Goal: Transaction & Acquisition: Book appointment/travel/reservation

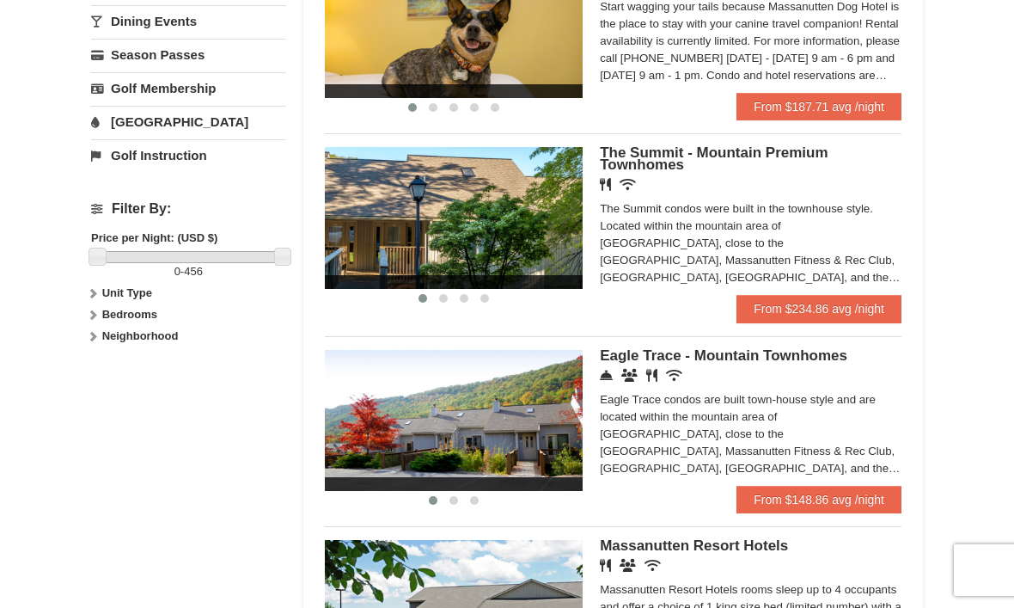
scroll to position [614, 0]
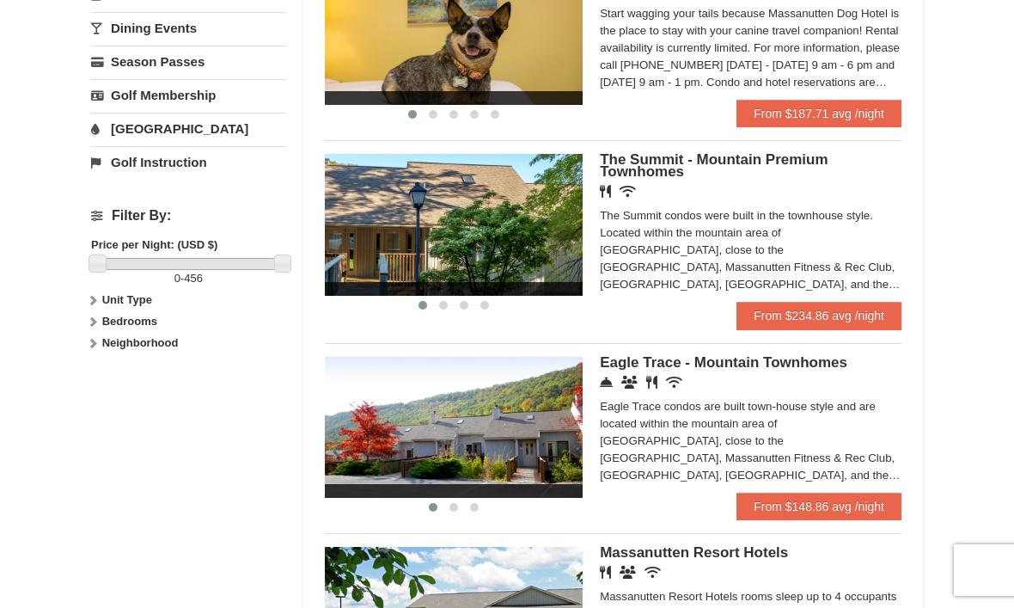
click at [815, 316] on link "From $234.86 avg /night" at bounding box center [818, 315] width 165 height 27
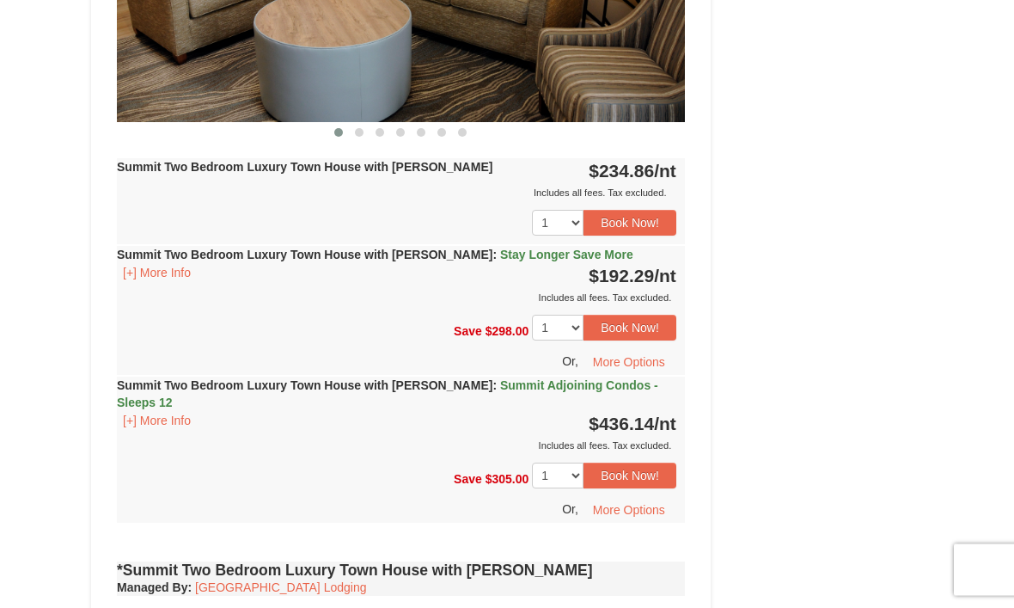
scroll to position [893, 0]
click at [642, 497] on button "More Options" at bounding box center [629, 510] width 95 height 26
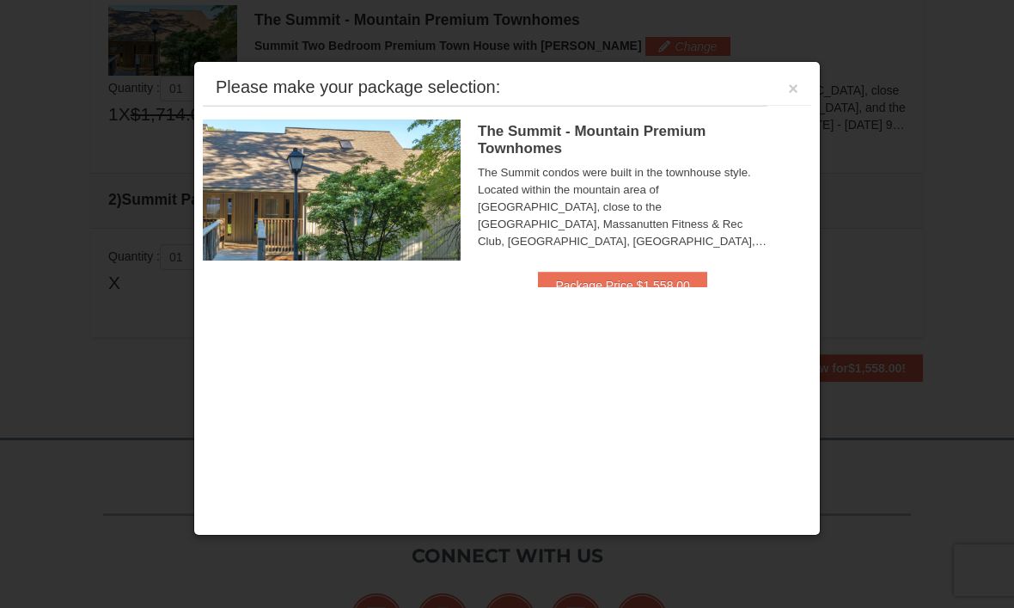
scroll to position [525, 0]
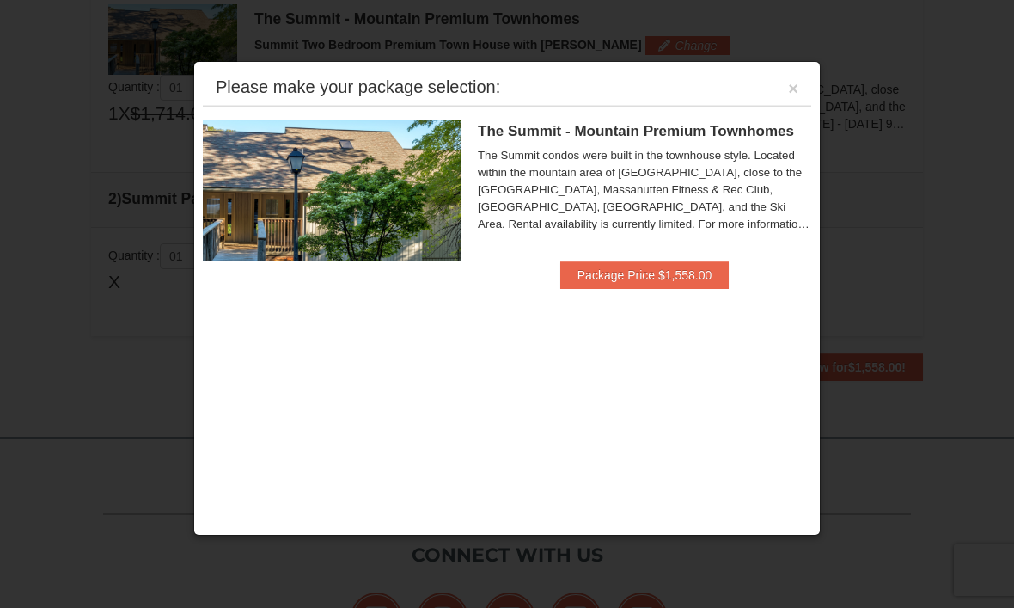
click at [638, 272] on button "Package Price $1,558.00" at bounding box center [644, 274] width 168 height 27
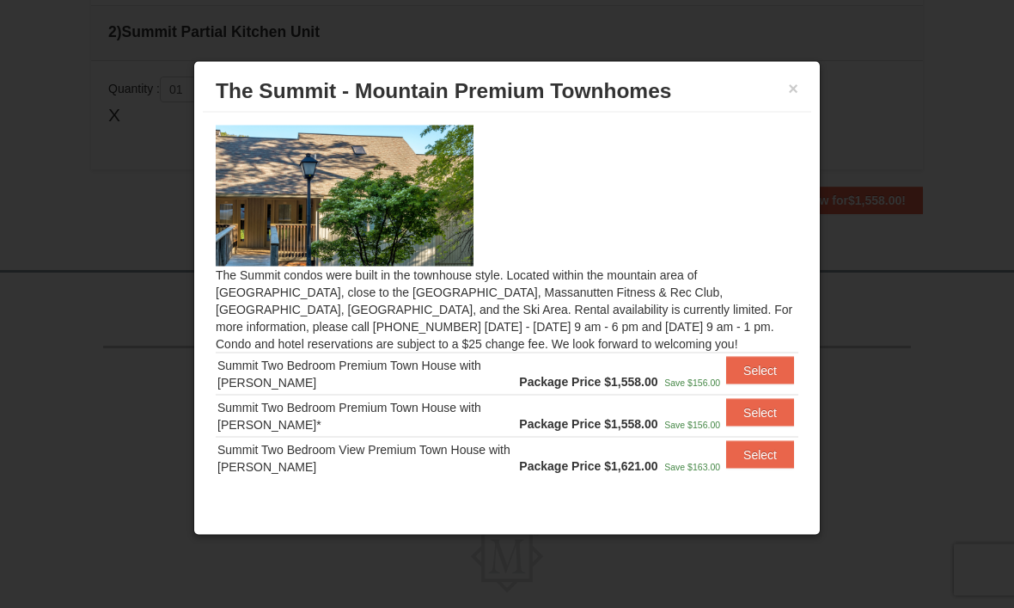
scroll to position [694, 0]
click at [789, 92] on button "×" at bounding box center [793, 88] width 10 height 17
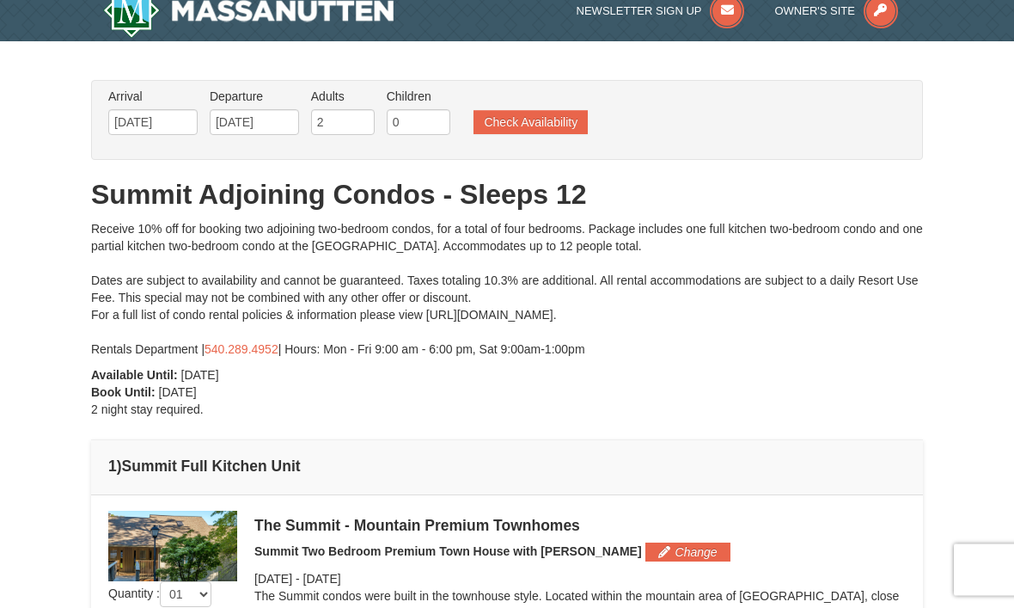
scroll to position [19, 0]
